Goal: Task Accomplishment & Management: Use online tool/utility

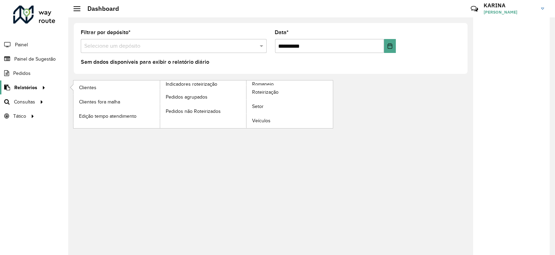
click at [23, 84] on span "Relatórios" at bounding box center [25, 87] width 23 height 7
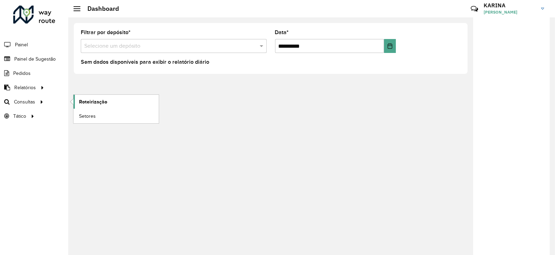
click at [84, 104] on span "Roteirização" at bounding box center [93, 101] width 28 height 7
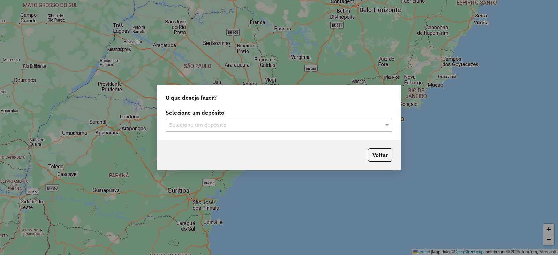
click at [190, 125] on input "text" at bounding box center [272, 125] width 206 height 8
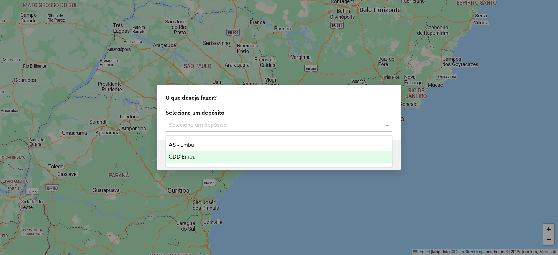
click at [187, 158] on span "CDD Embu" at bounding box center [182, 157] width 27 height 6
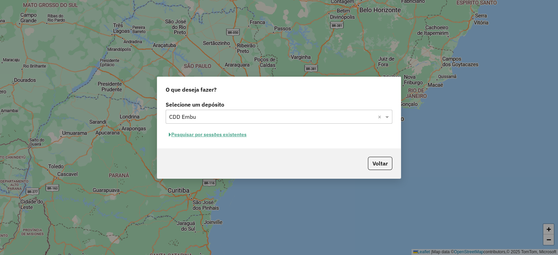
click at [224, 135] on button "Pesquisar por sessões existentes" at bounding box center [208, 134] width 84 height 11
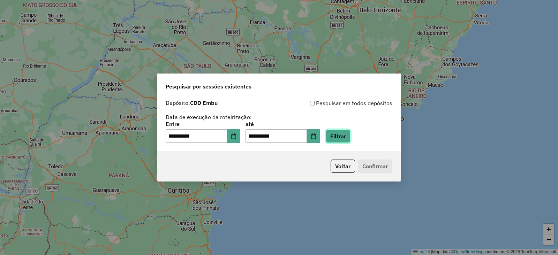
click at [342, 135] on button "Filtrar" at bounding box center [337, 136] width 25 height 13
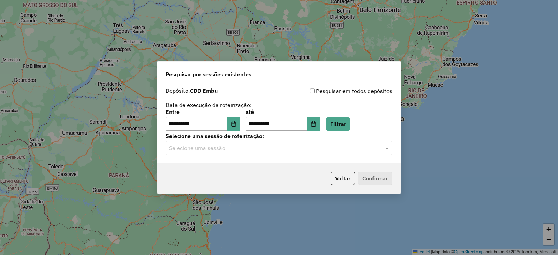
click at [292, 152] on input "text" at bounding box center [272, 148] width 206 height 8
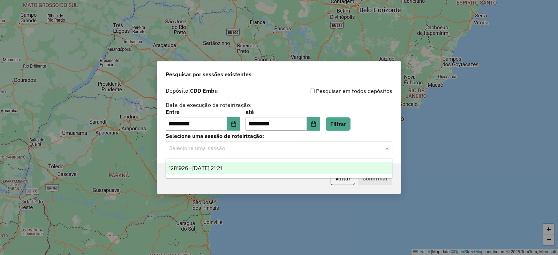
click at [202, 171] on div "1281926 - 24/09/2025 21:21" at bounding box center [279, 168] width 226 height 12
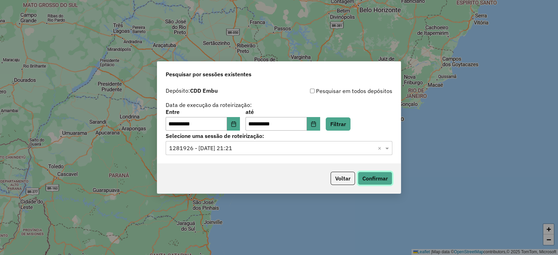
click at [380, 176] on button "Confirmar" at bounding box center [375, 178] width 35 height 13
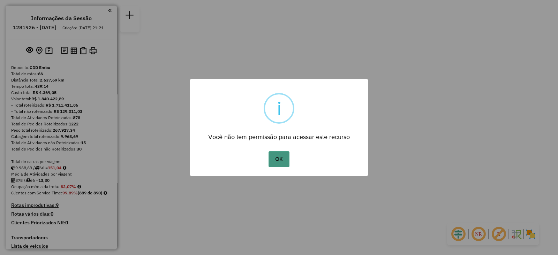
click at [280, 159] on button "OK" at bounding box center [278, 159] width 21 height 16
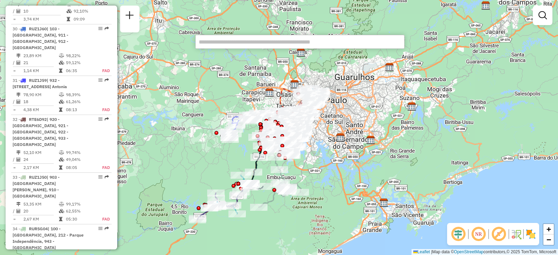
scroll to position [1438, 0]
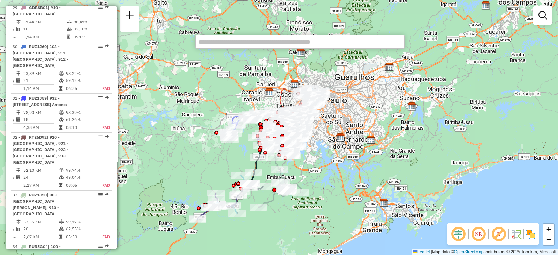
drag, startPoint x: 512, startPoint y: 1, endPoint x: 317, endPoint y: 41, distance: 198.9
click at [317, 41] on input "text" at bounding box center [299, 42] width 209 height 14
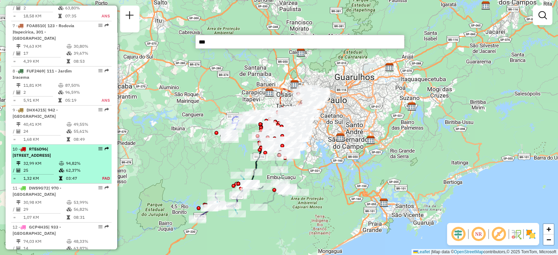
scroll to position [523, 0]
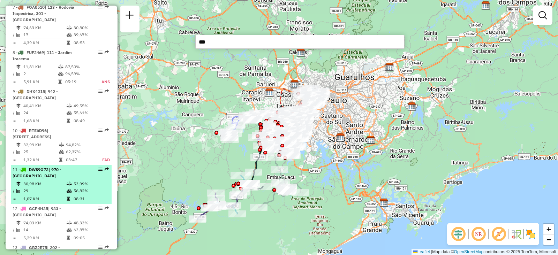
type input "***"
click at [59, 179] on div "11 - DWS9G72 | 970 - [GEOGRAPHIC_DATA]" at bounding box center [50, 173] width 74 height 13
select select "**********"
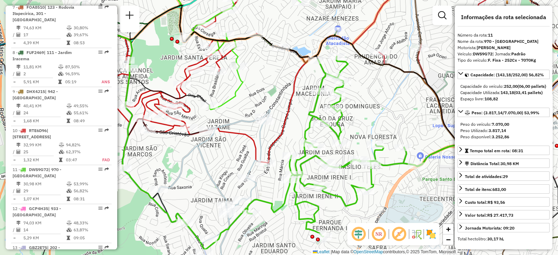
click at [377, 236] on em at bounding box center [378, 234] width 17 height 17
click at [430, 233] on img at bounding box center [430, 234] width 11 height 11
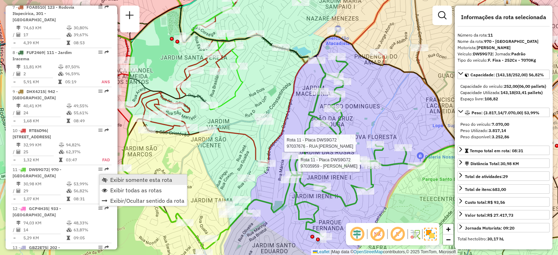
click at [115, 179] on span "Exibir somente esta rota" at bounding box center [141, 180] width 62 height 6
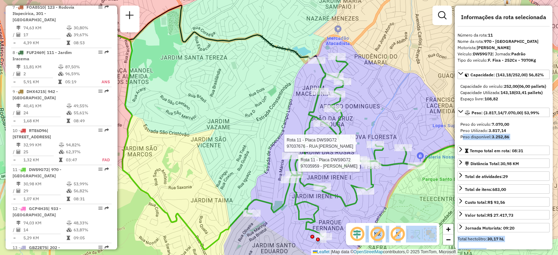
drag, startPoint x: 457, startPoint y: 147, endPoint x: 389, endPoint y: 69, distance: 104.2
click at [389, 69] on hb-router-mapa "Informações da Sessão 1281926 - [DATE] Criação: [DATE] 21:21 Depósito: CDD Embu…" at bounding box center [279, 127] width 558 height 255
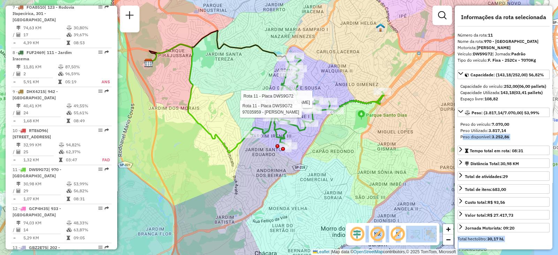
drag, startPoint x: 422, startPoint y: 150, endPoint x: 344, endPoint y: 126, distance: 81.7
click at [344, 126] on div "Rota 11 - Placa DWS9G72 97037676 - RUA JOAO D Rota 11 - Placa DWS9G72 97035959 …" at bounding box center [279, 127] width 558 height 255
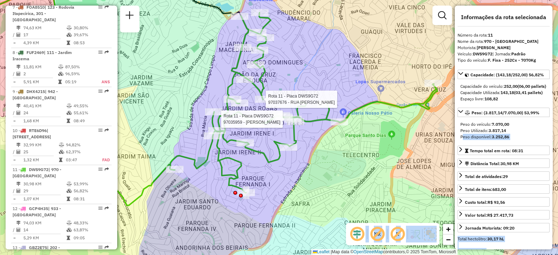
drag, startPoint x: 348, startPoint y: 115, endPoint x: 352, endPoint y: 134, distance: 19.5
click at [352, 134] on div "Rota 11 - Placa DWS9G72 97037676 - RUA JOAO D Rota 11 - Placa DWS9G72 97035959 …" at bounding box center [279, 127] width 558 height 255
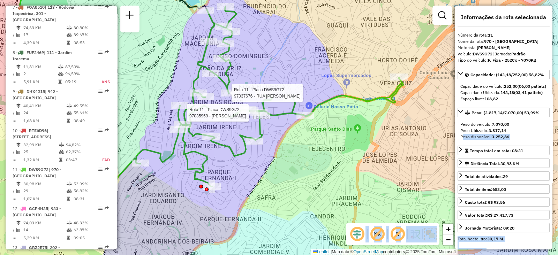
drag, startPoint x: 424, startPoint y: 109, endPoint x: 389, endPoint y: 103, distance: 35.0
click at [389, 103] on icon at bounding box center [269, 96] width 267 height 180
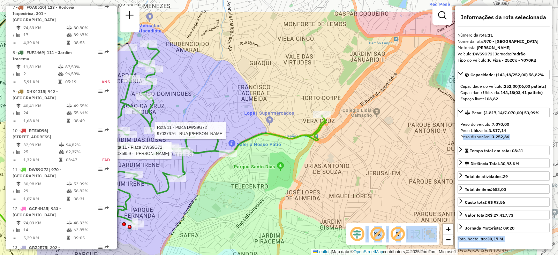
drag, startPoint x: 380, startPoint y: 143, endPoint x: 303, endPoint y: 182, distance: 86.0
click at [303, 182] on div "Rota 11 - Placa DWS9G72 97037676 - RUA JOAO D Rota 11 - Placa DWS9G72 97035959 …" at bounding box center [279, 127] width 558 height 255
